Goal: Information Seeking & Learning: Check status

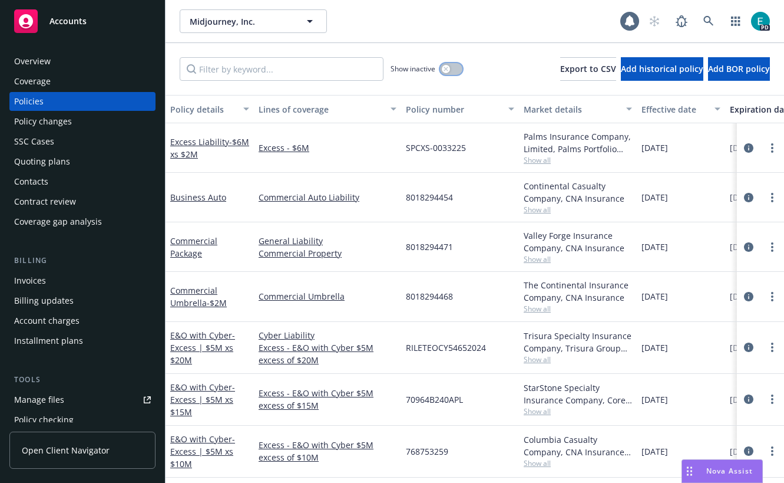
click at [444, 69] on button "button" at bounding box center [451, 69] width 22 height 12
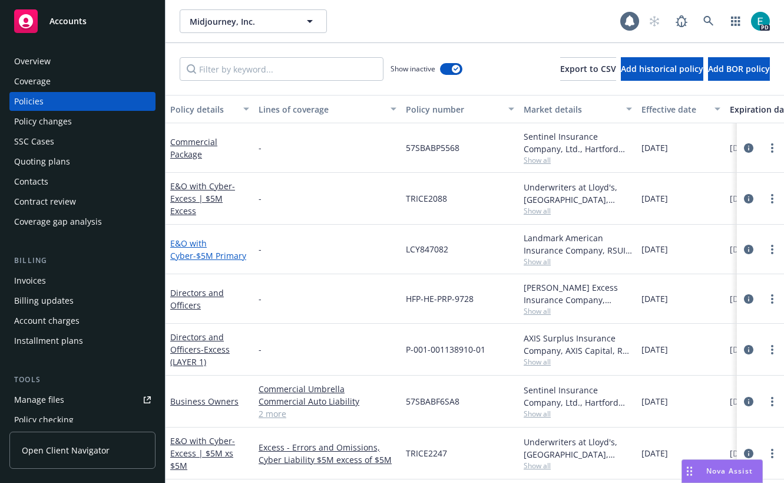
click at [194, 243] on link "E&O with Cyber - $5M Primary" at bounding box center [208, 249] width 76 height 24
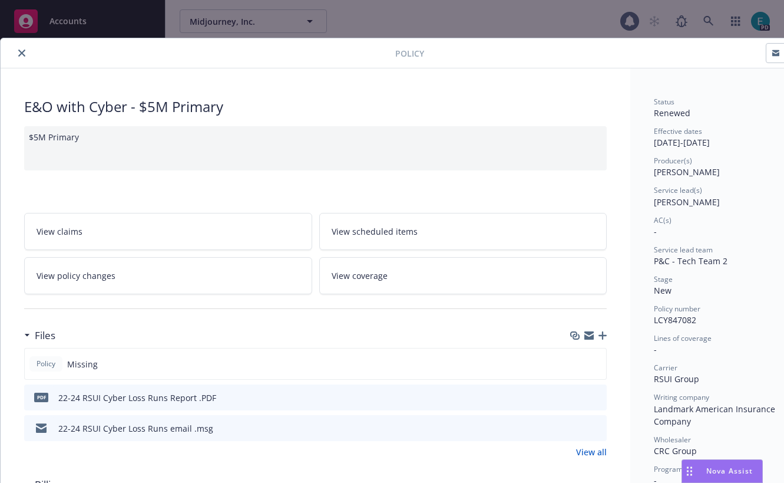
click at [22, 51] on icon "close" at bounding box center [21, 52] width 7 height 7
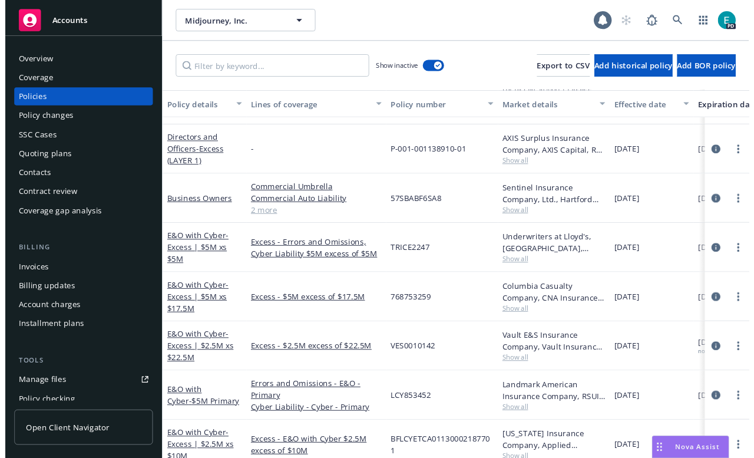
scroll to position [192, 0]
